Goal: Transaction & Acquisition: Purchase product/service

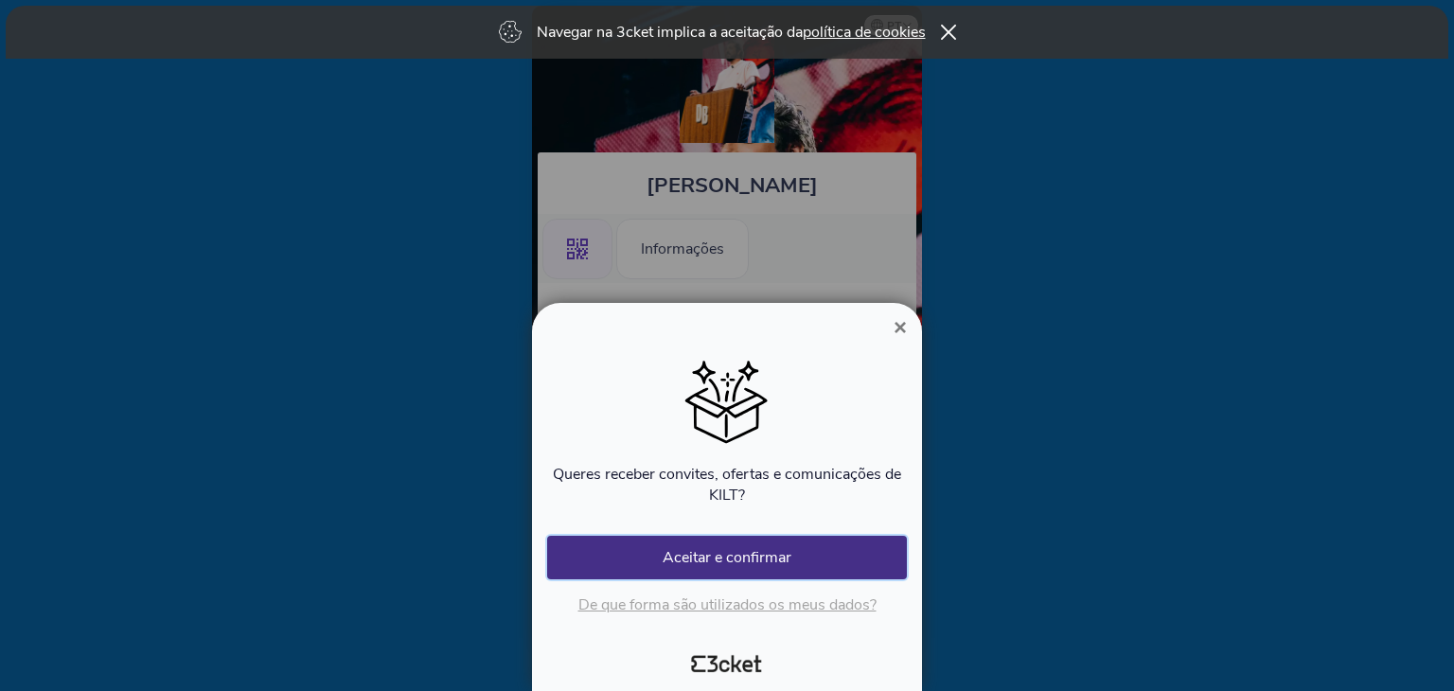
click at [792, 551] on button "Aceitar e confirmar" at bounding box center [727, 558] width 360 height 44
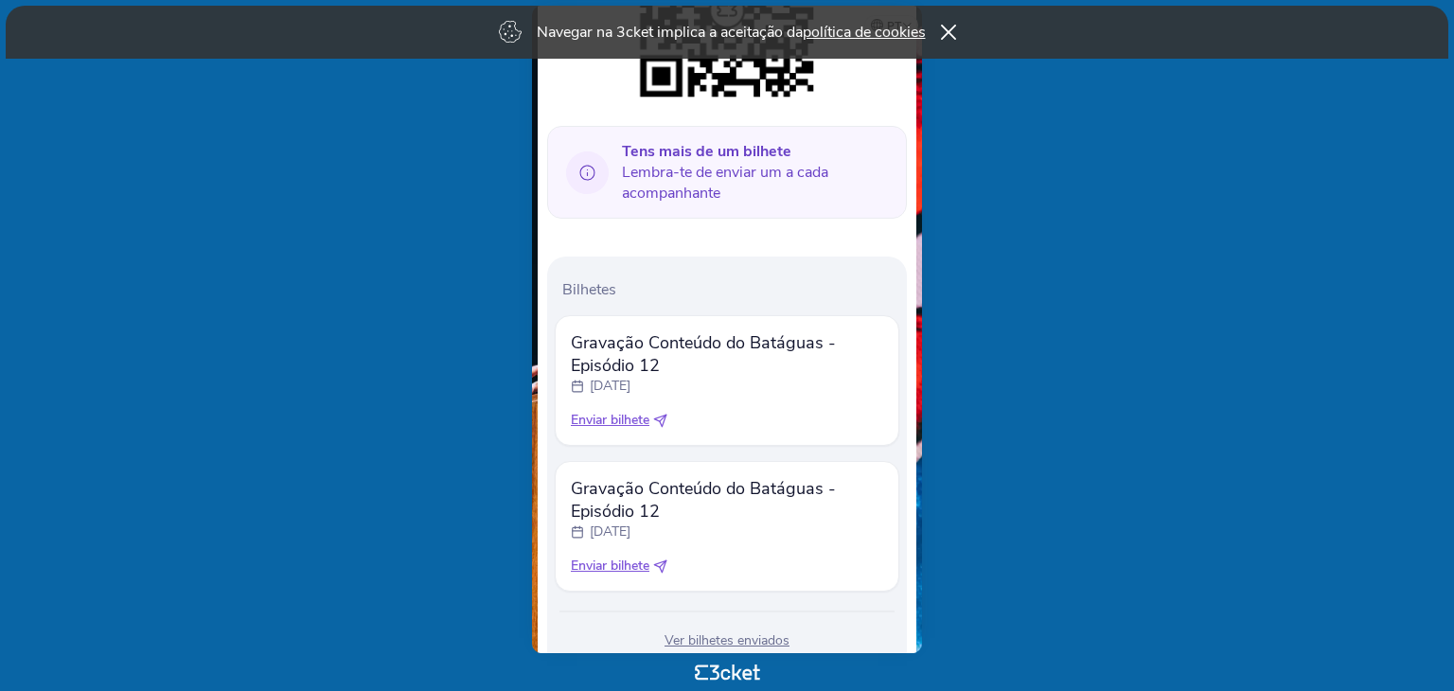
scroll to position [450, 0]
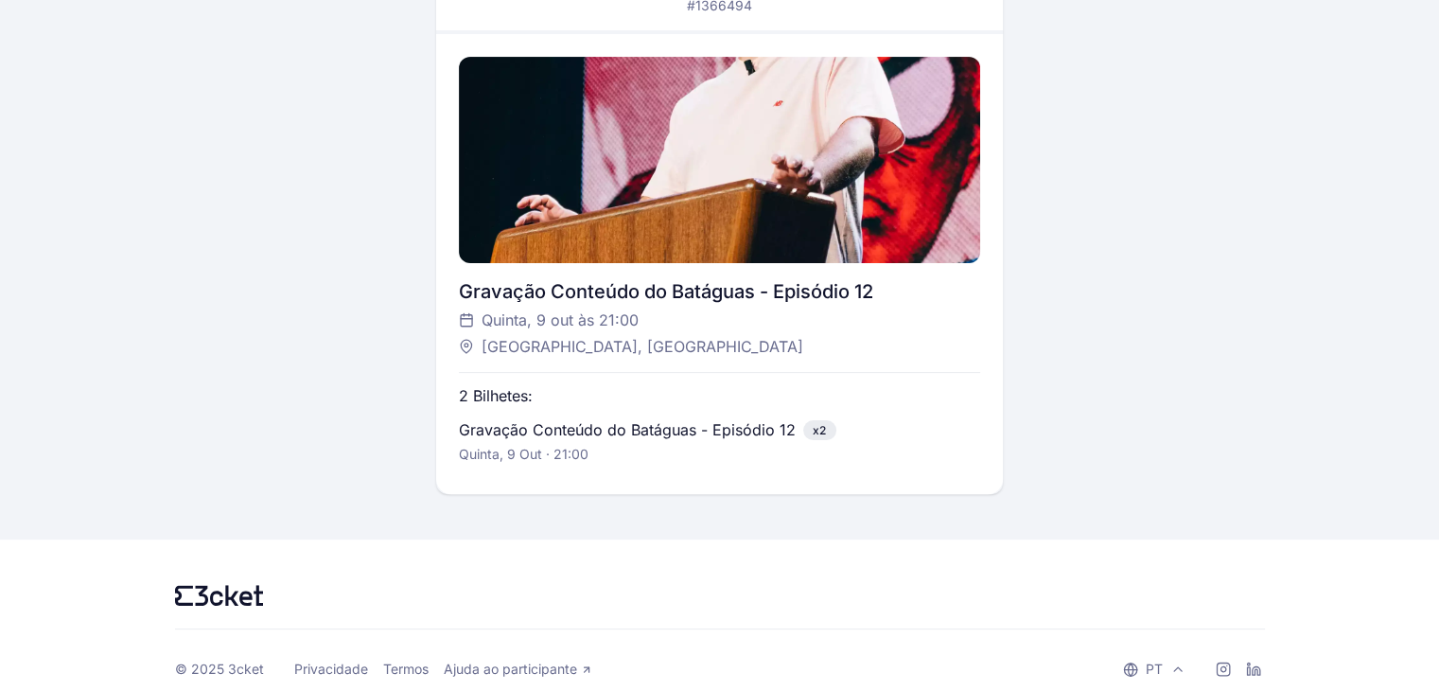
scroll to position [427, 0]
